Goal: Transaction & Acquisition: Book appointment/travel/reservation

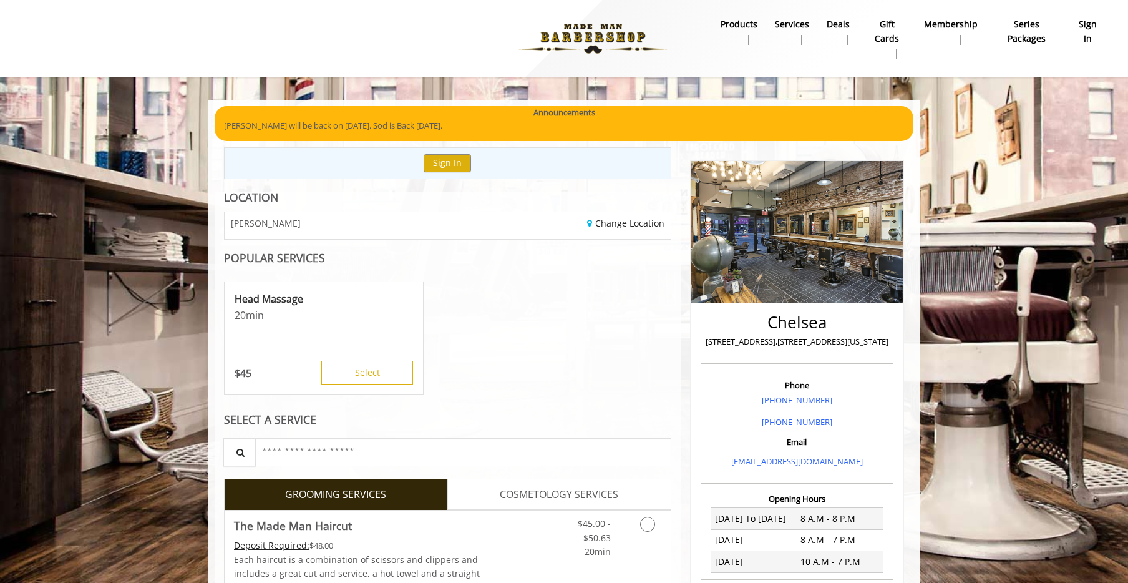
scroll to position [226, 0]
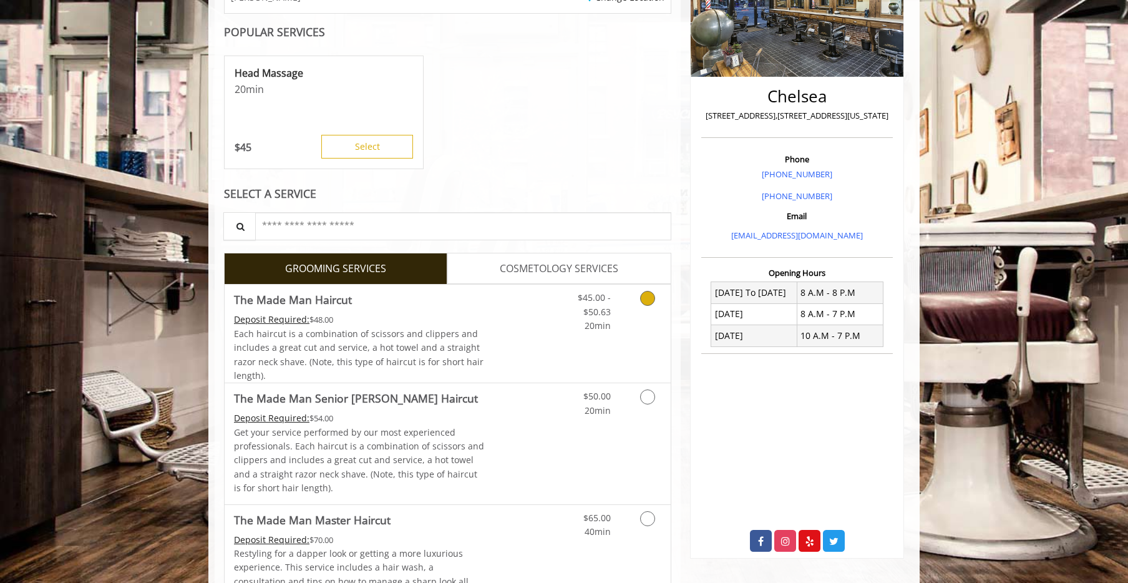
click at [649, 296] on icon "Grooming services" at bounding box center [647, 298] width 15 height 15
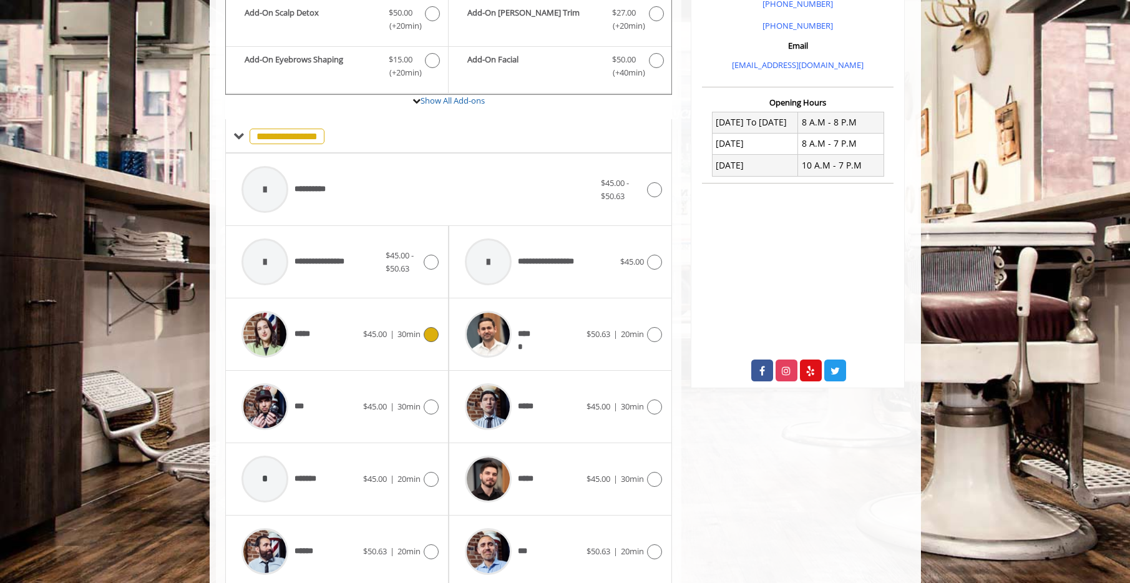
scroll to position [452, 0]
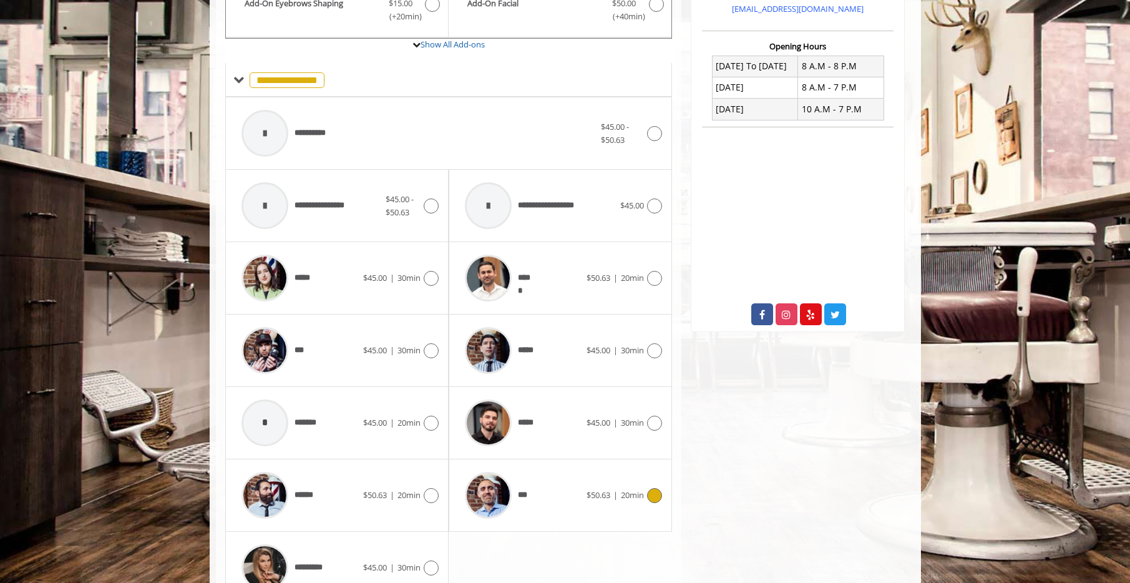
click at [656, 493] on icon at bounding box center [654, 495] width 15 height 15
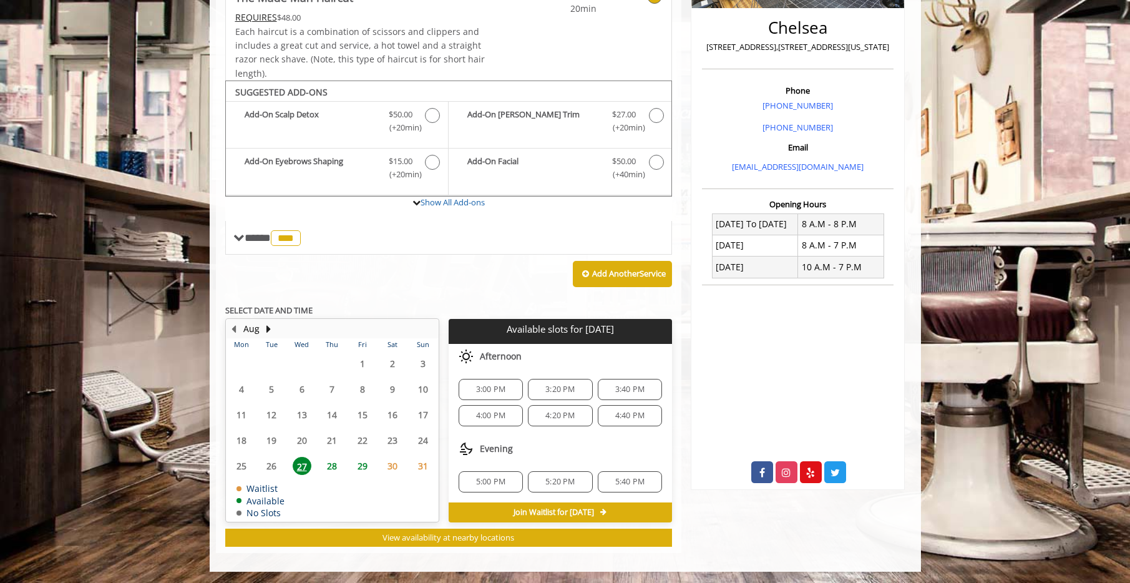
scroll to position [296, 0]
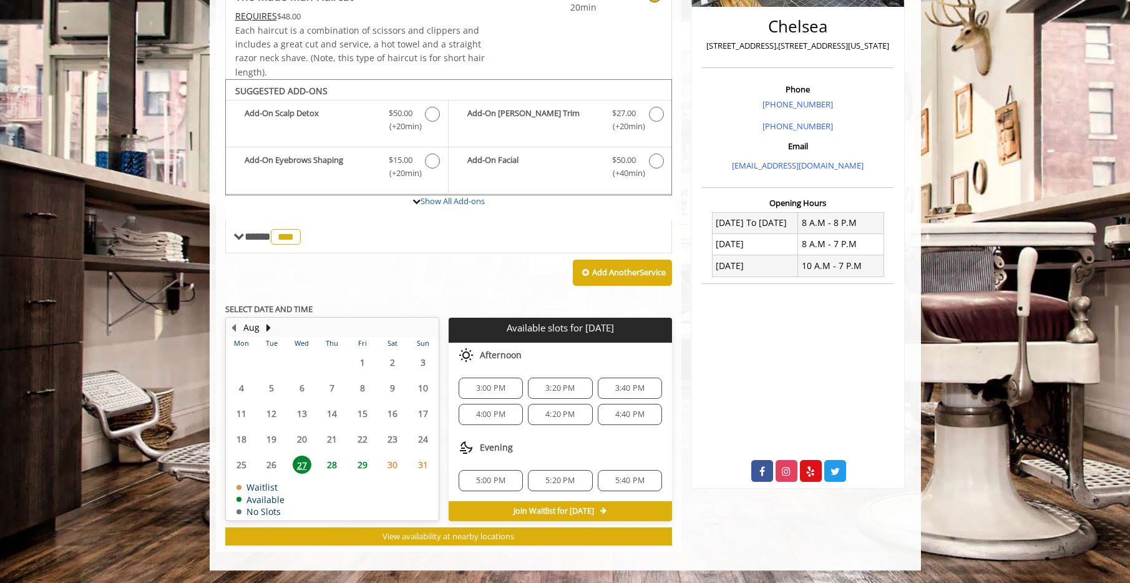
click at [361, 462] on span "29" at bounding box center [362, 464] width 19 height 18
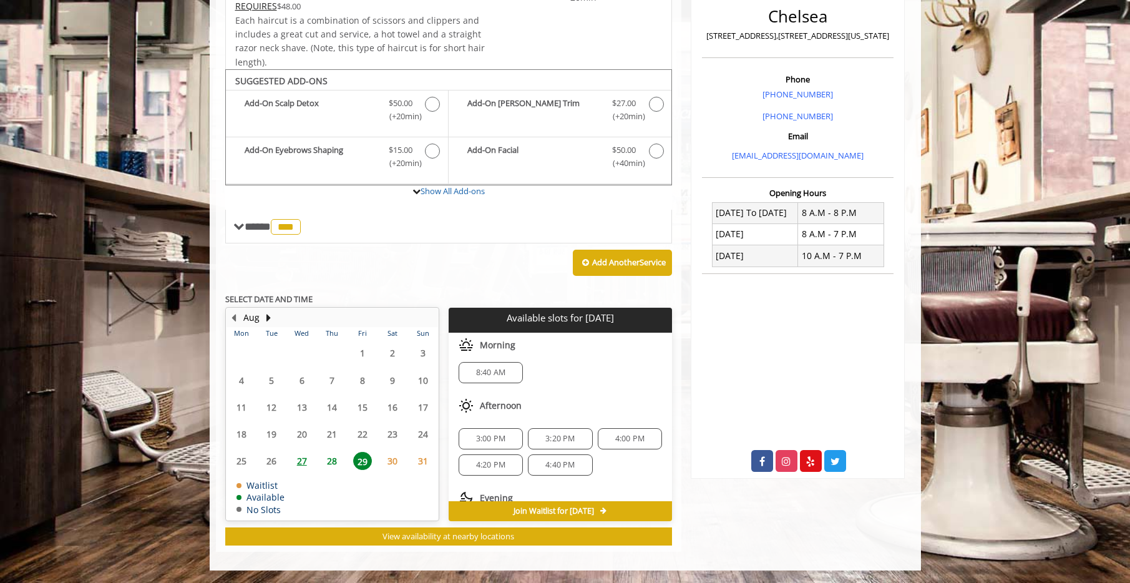
scroll to position [16, 0]
click at [331, 460] on span "28" at bounding box center [331, 461] width 19 height 18
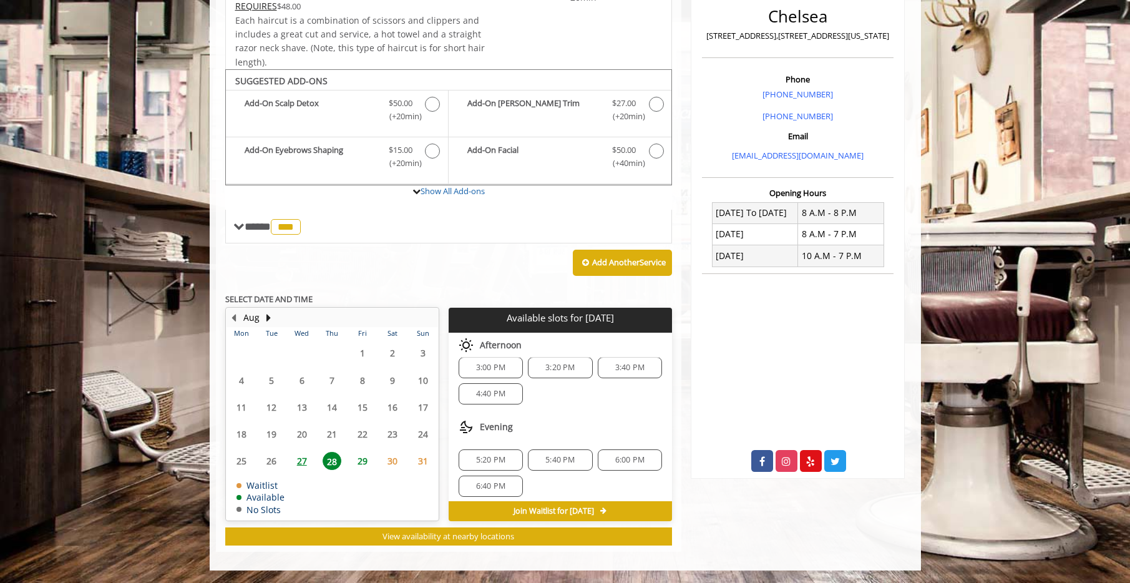
scroll to position [16, 0]
click at [562, 451] on span "5:40 PM" at bounding box center [559, 454] width 29 height 10
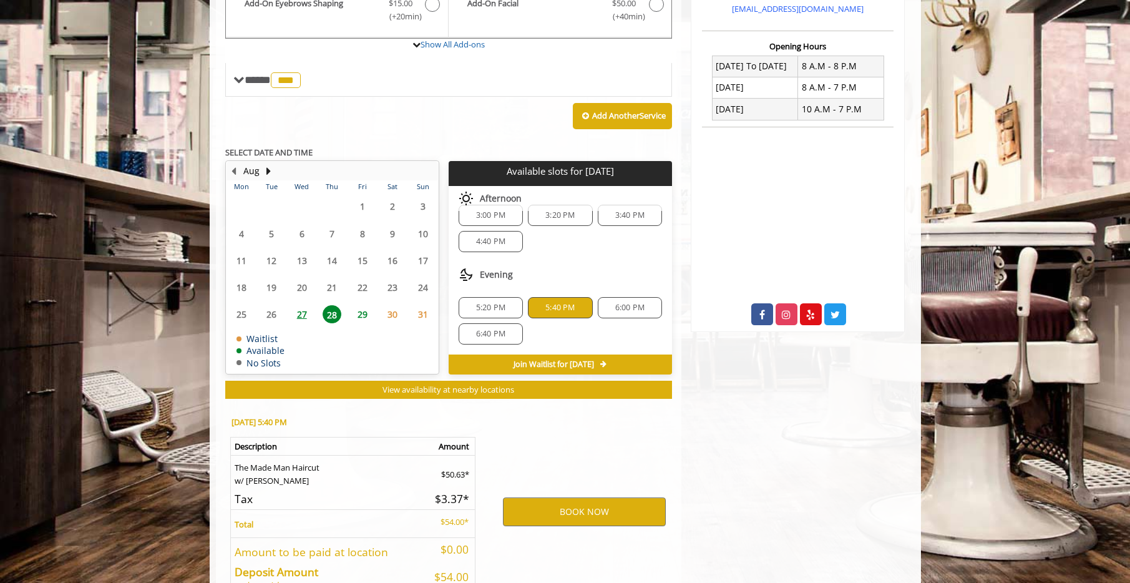
scroll to position [531, 0]
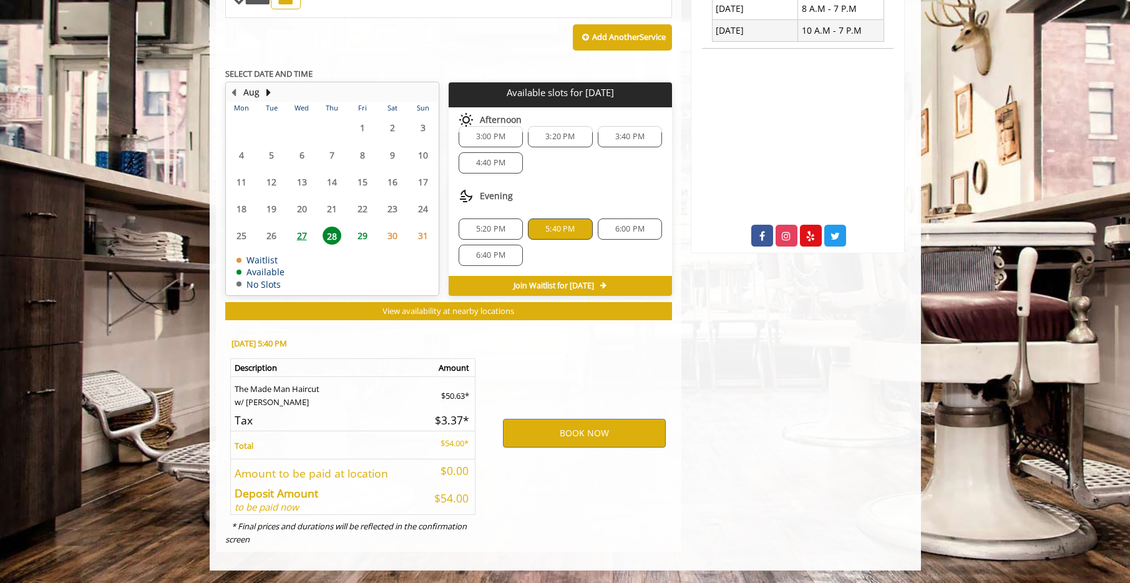
click at [364, 234] on span "29" at bounding box center [362, 235] width 19 height 18
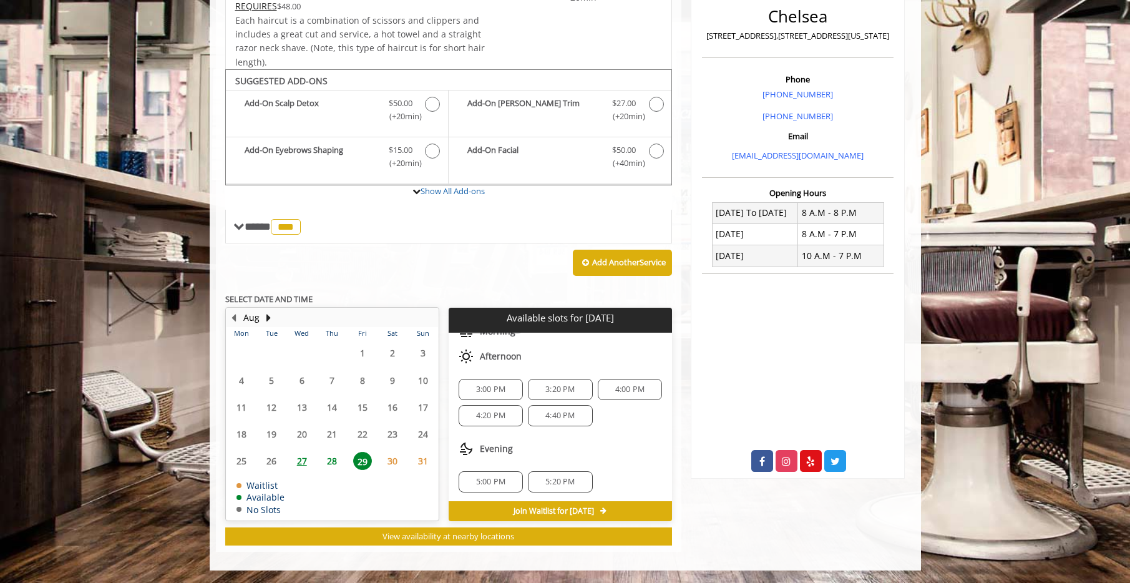
scroll to position [56, 0]
click at [503, 390] on span "3:00 PM" at bounding box center [490, 388] width 29 height 10
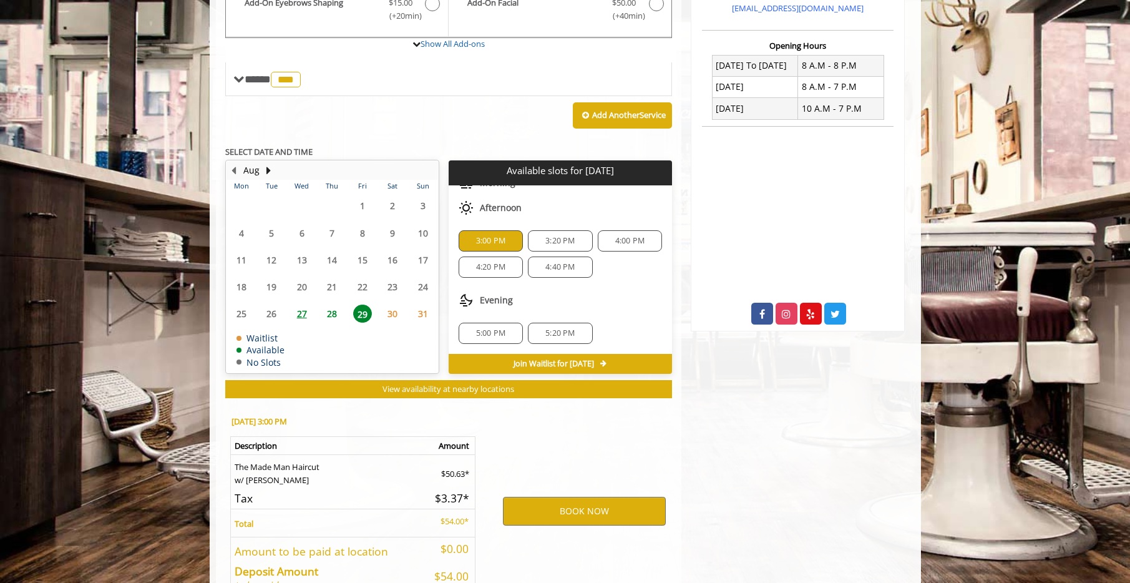
scroll to position [531, 0]
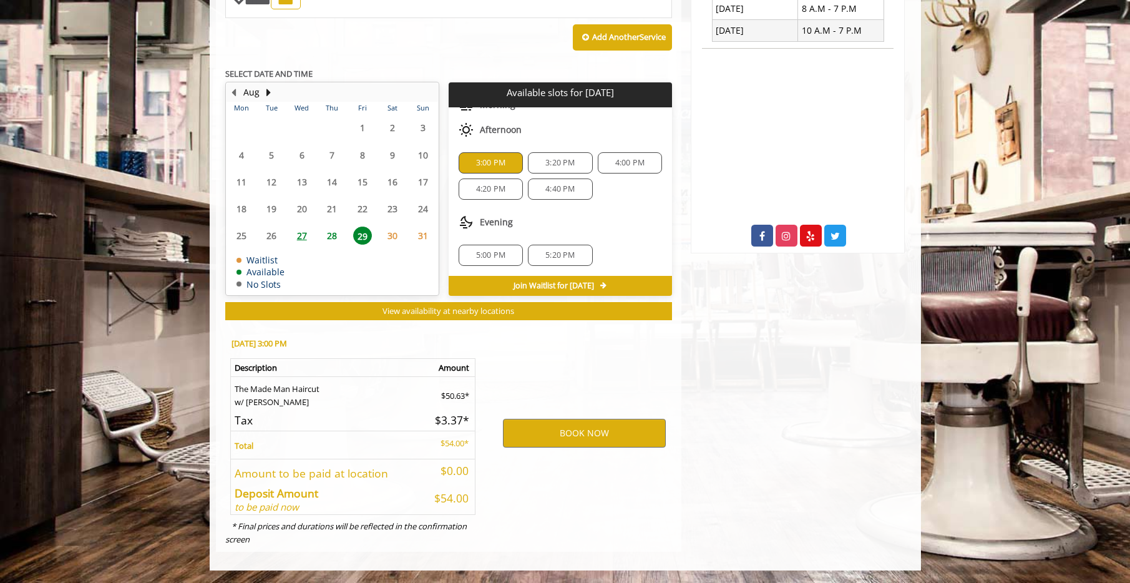
click at [333, 237] on span "28" at bounding box center [331, 235] width 19 height 18
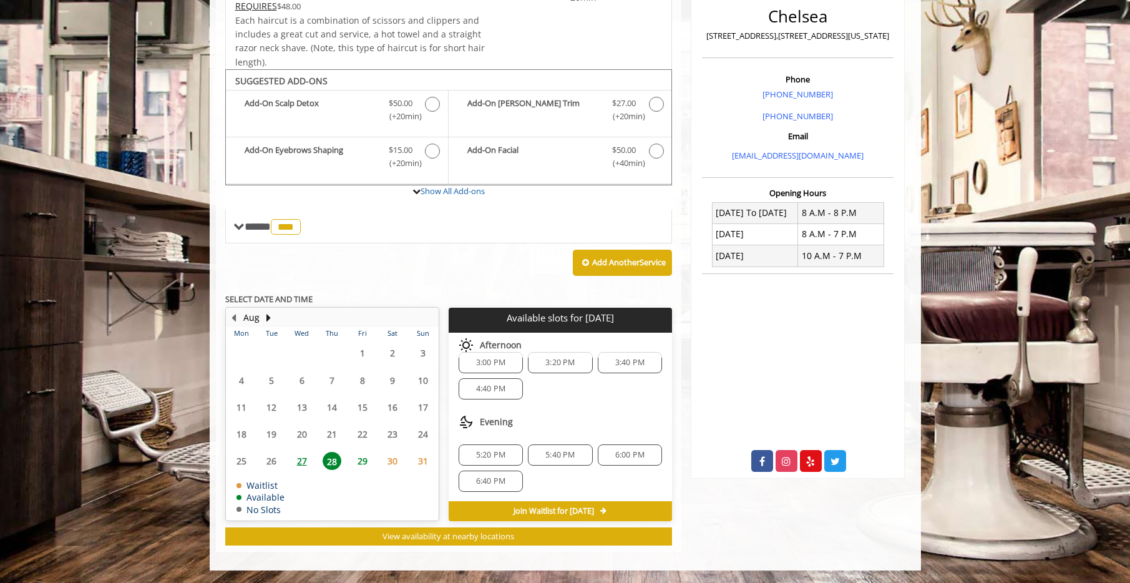
scroll to position [16, 0]
click at [562, 455] on span "5:40 PM" at bounding box center [559, 454] width 29 height 10
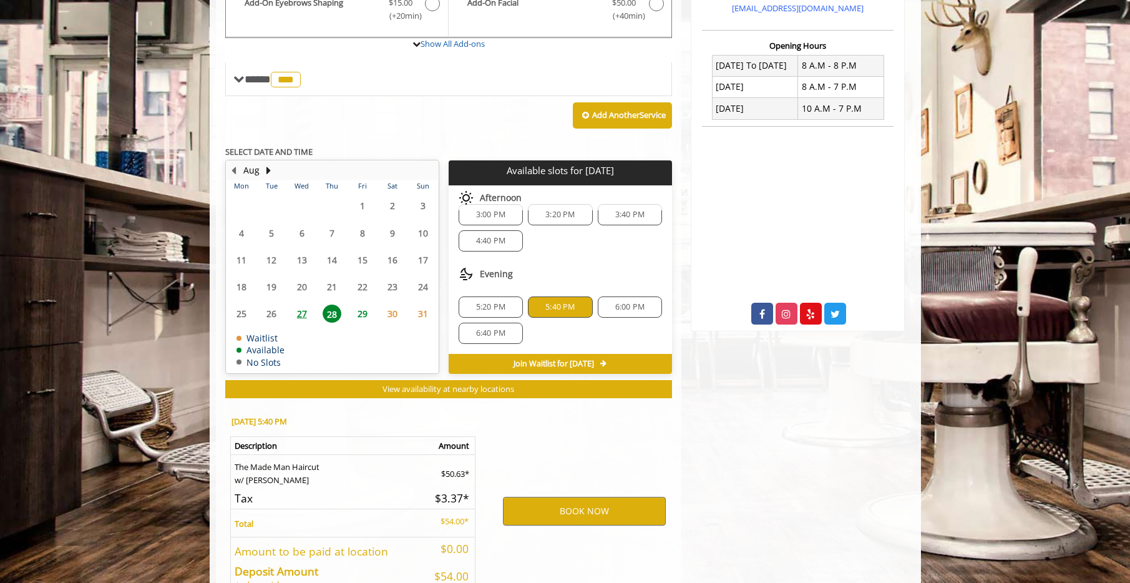
scroll to position [531, 0]
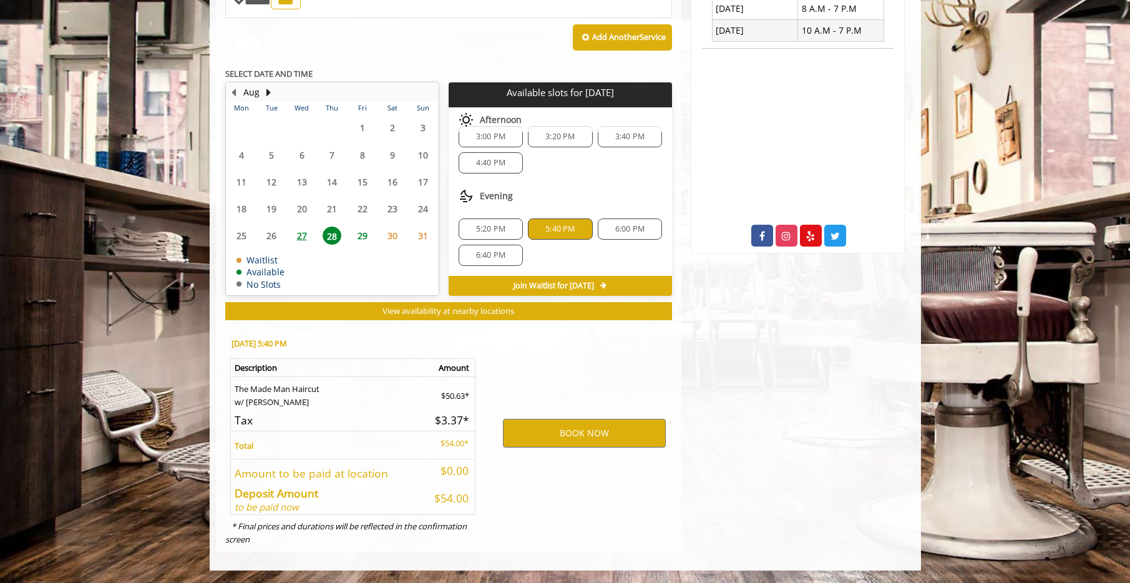
click at [500, 231] on span "5:20 PM" at bounding box center [490, 229] width 29 height 10
click at [556, 437] on button "BOOK NOW" at bounding box center [584, 433] width 163 height 29
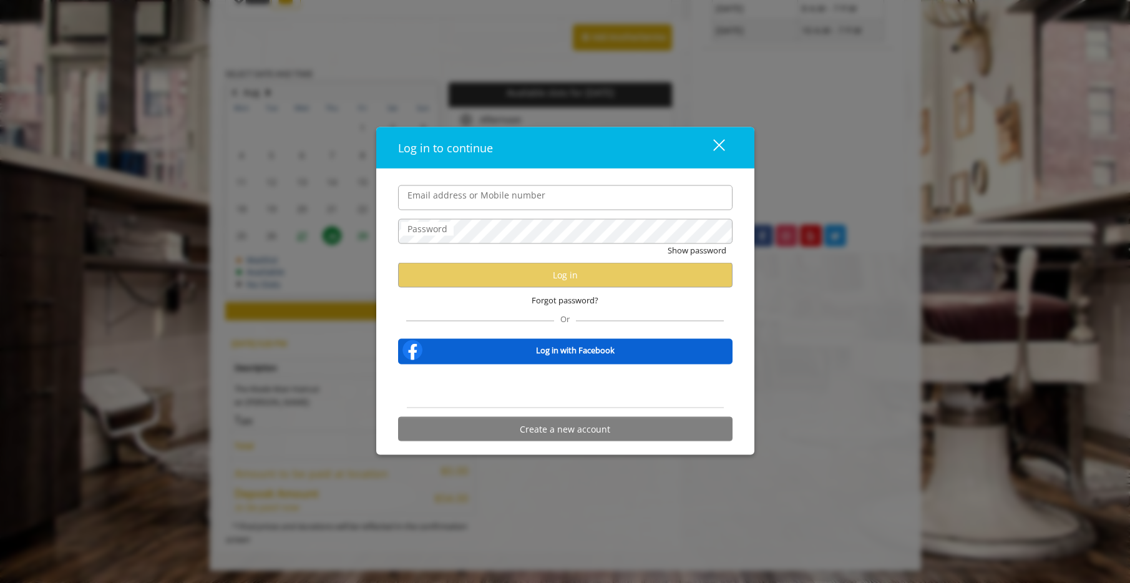
click at [488, 193] on input "Email address or Mobile number" at bounding box center [565, 197] width 334 height 25
type input "**********"
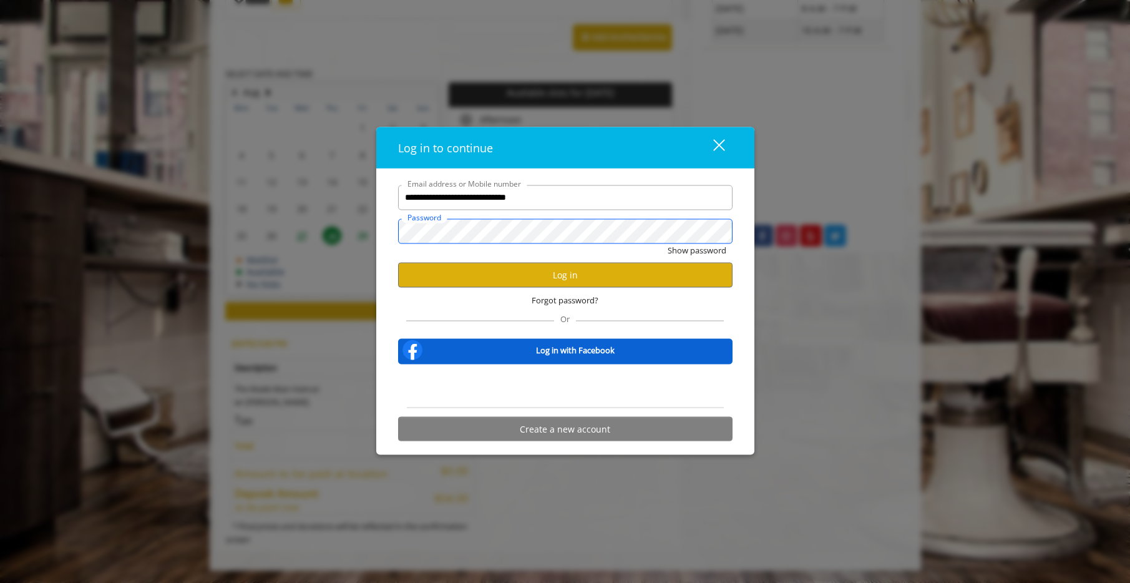
click at [667, 243] on button "Show password" at bounding box center [696, 249] width 59 height 13
click at [598, 272] on button "Log in" at bounding box center [565, 275] width 334 height 24
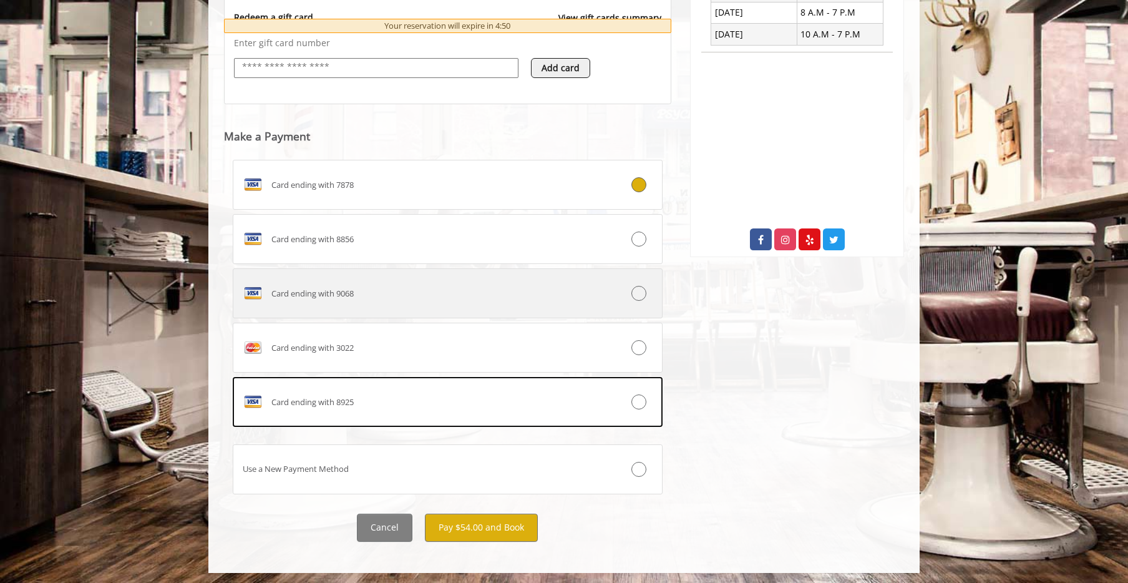
scroll to position [530, 0]
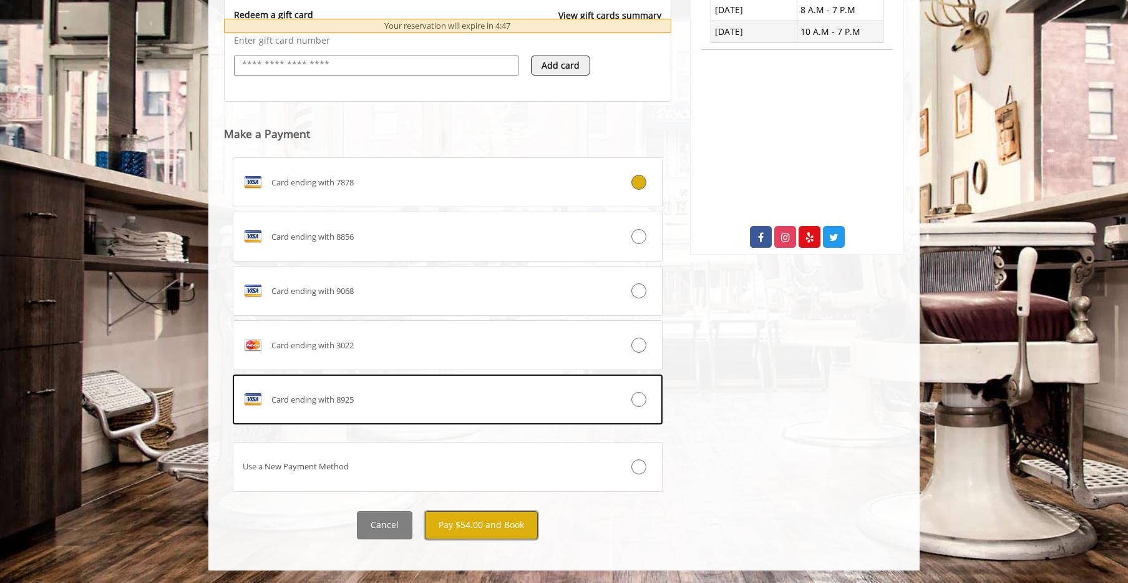
click at [499, 526] on button "Pay $54.00 and Book" at bounding box center [481, 525] width 113 height 28
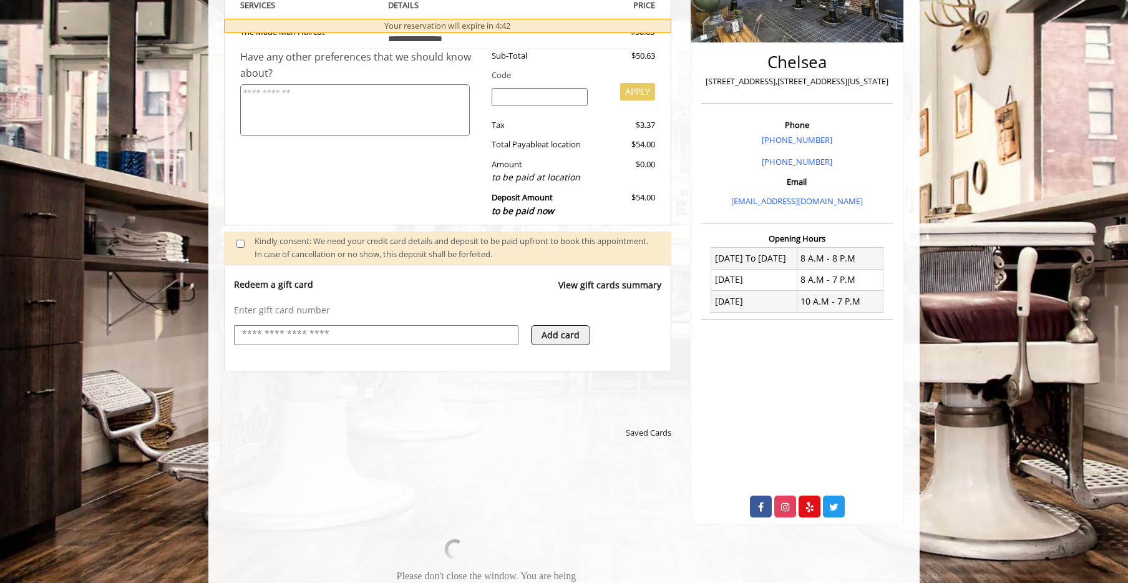
scroll to position [128, 0]
